Goal: Information Seeking & Learning: Learn about a topic

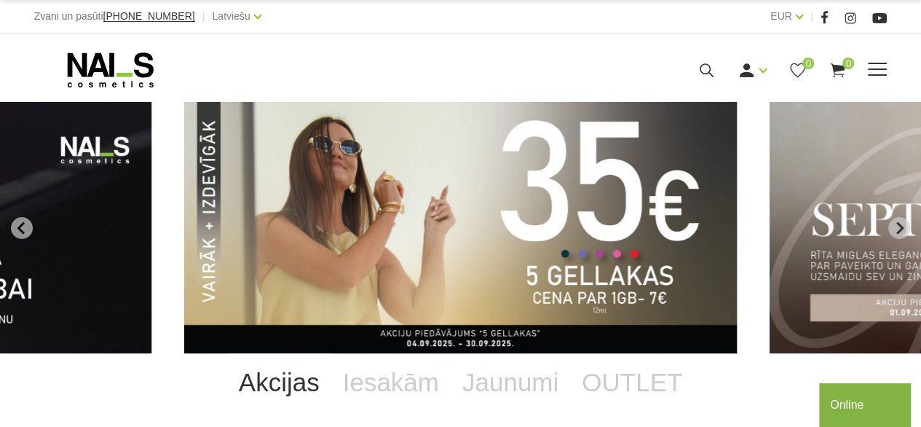
click at [745, 66] on span at bounding box center [877, 70] width 19 height 15
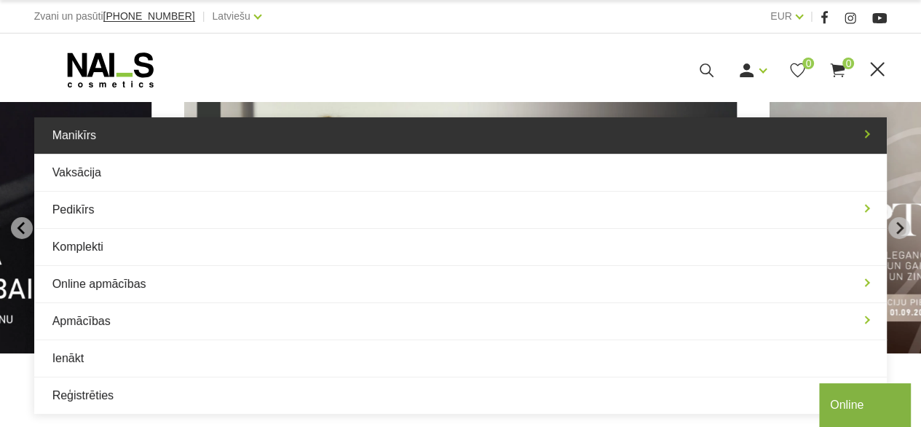
click at [72, 141] on link "Manikīrs" at bounding box center [460, 135] width 853 height 36
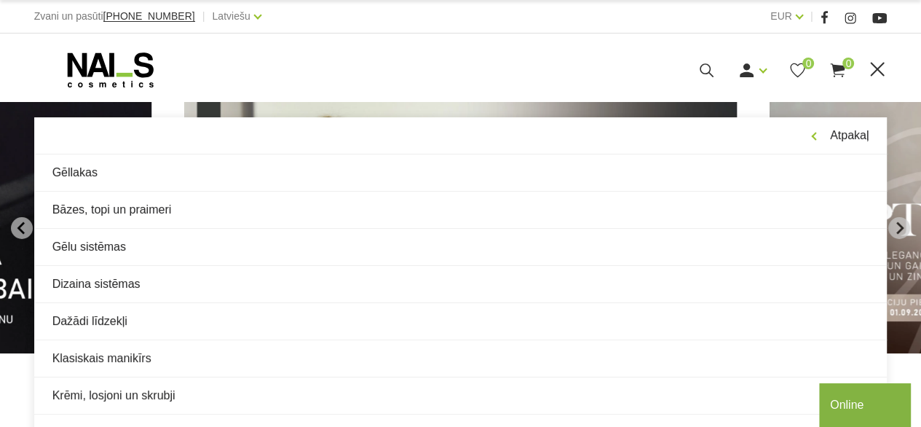
click at [745, 63] on span at bounding box center [877, 69] width 15 height 15
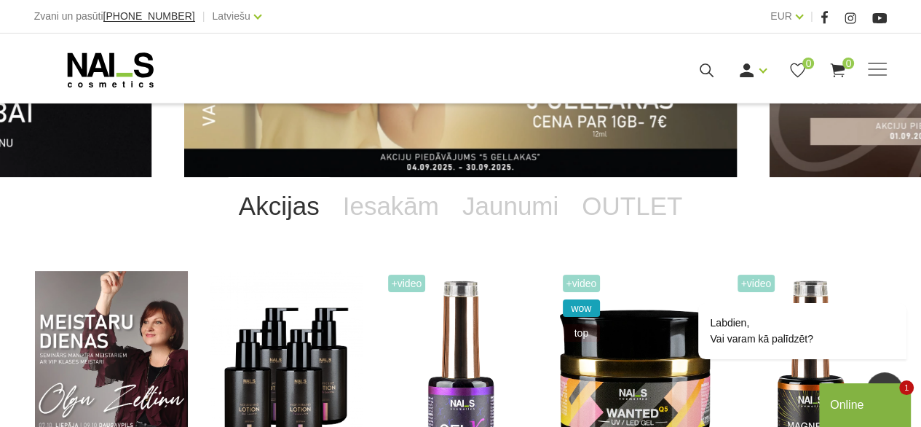
scroll to position [162, 0]
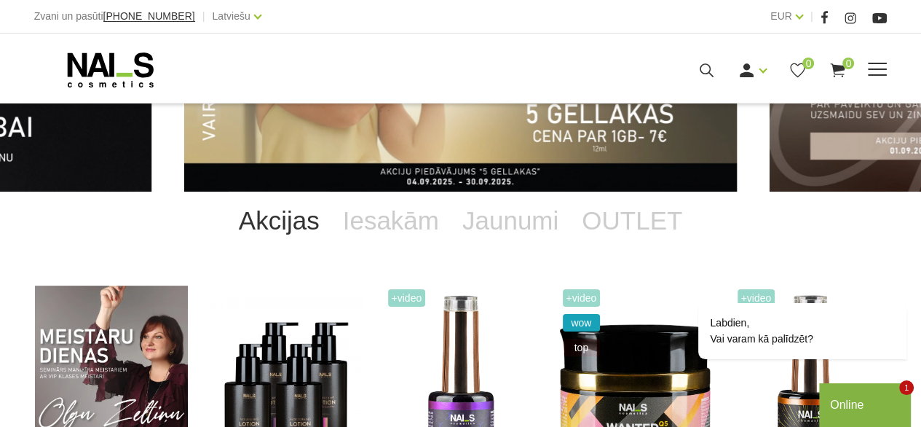
click at [745, 71] on span at bounding box center [877, 70] width 19 height 15
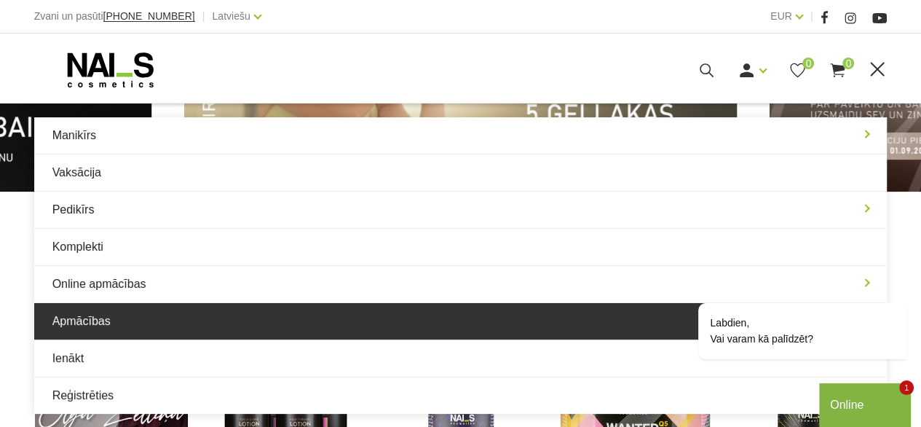
click at [117, 315] on link "Apmācības" at bounding box center [460, 321] width 853 height 36
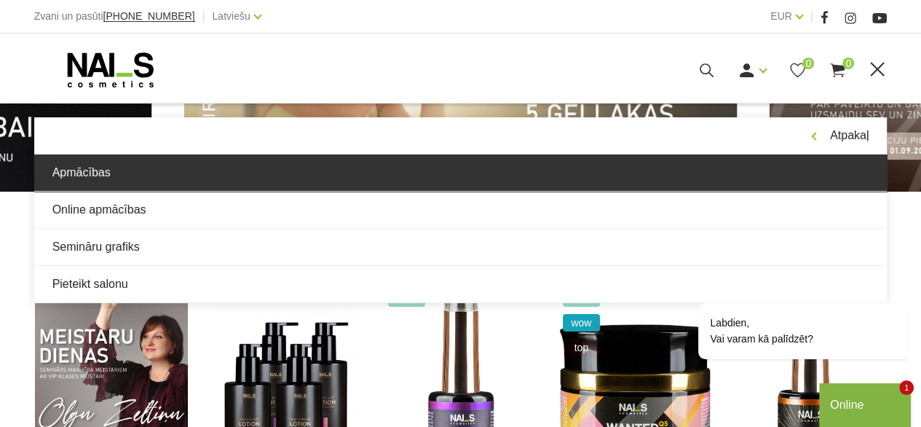
click at [98, 173] on link "Apmācības" at bounding box center [460, 172] width 853 height 36
